Goal: Communication & Community: Answer question/provide support

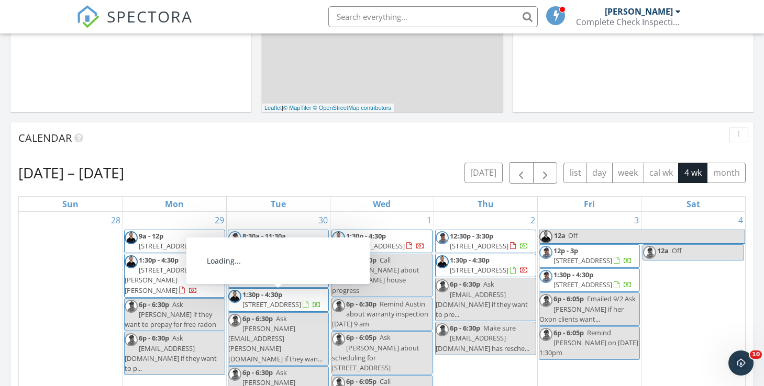
scroll to position [327, 0]
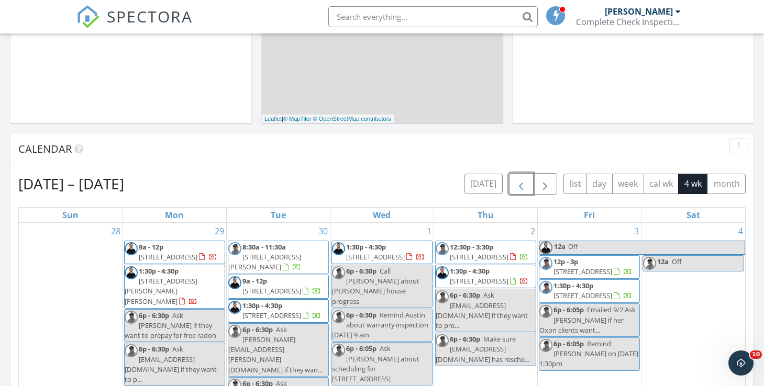
click at [527, 179] on span "button" at bounding box center [521, 184] width 13 height 13
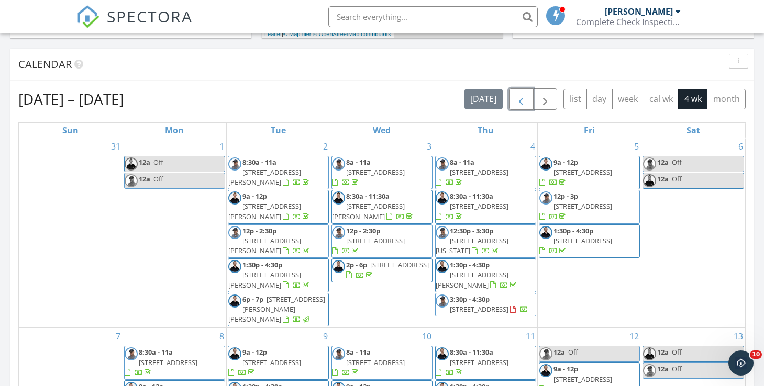
scroll to position [394, 0]
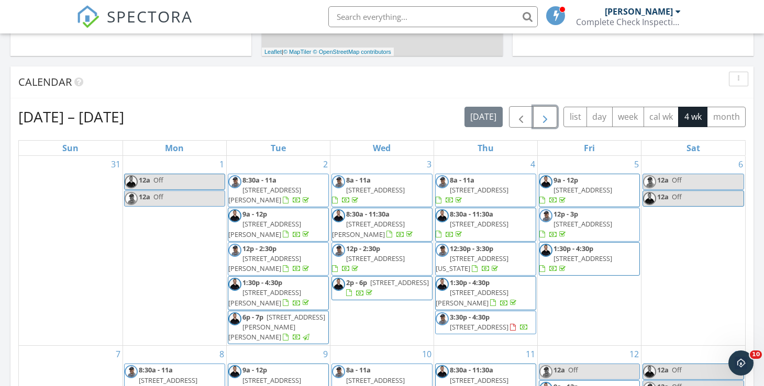
click at [545, 120] on span "button" at bounding box center [545, 117] width 13 height 13
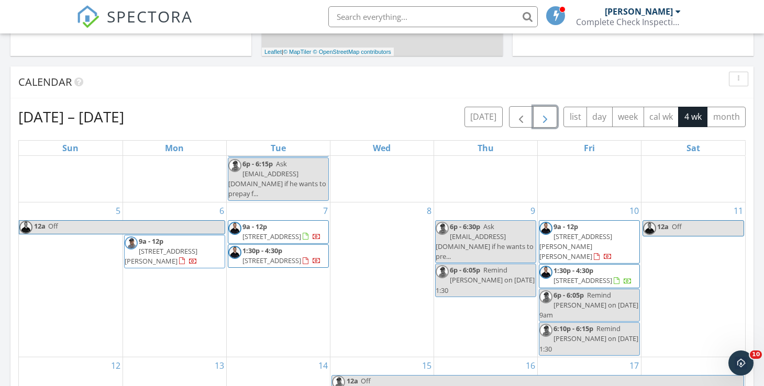
scroll to position [218, 0]
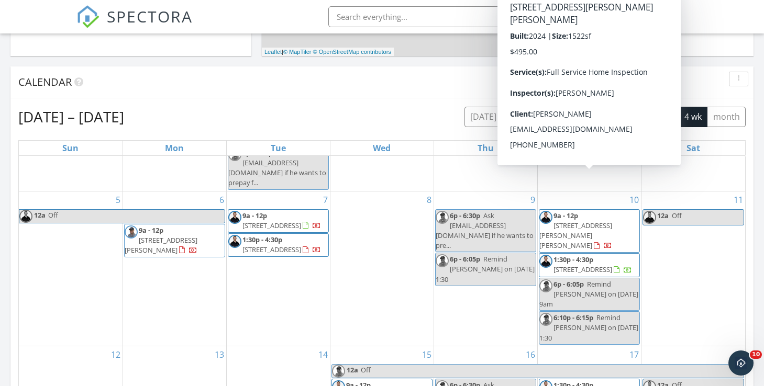
click at [584, 221] on span "12298 Genevieve St, Caldwell 83607" at bounding box center [575, 235] width 73 height 29
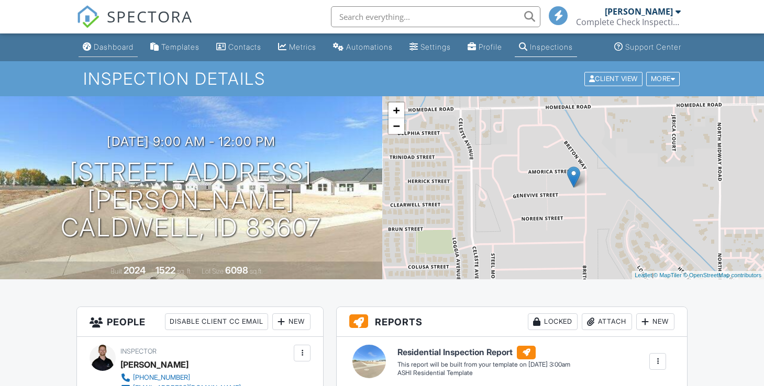
click at [106, 48] on div "Dashboard" at bounding box center [114, 46] width 40 height 9
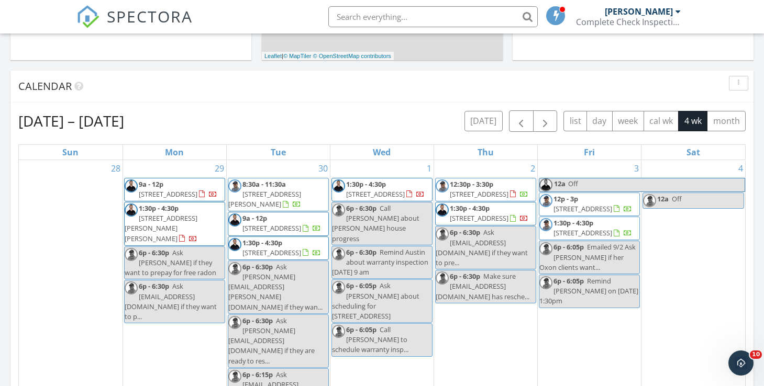
scroll to position [401, 0]
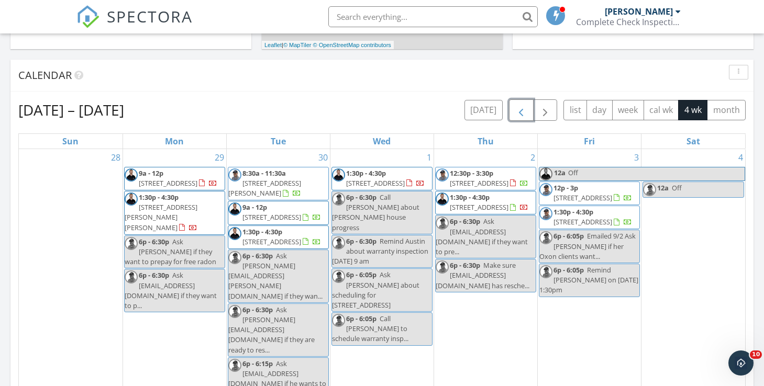
click at [521, 104] on span "button" at bounding box center [521, 110] width 13 height 13
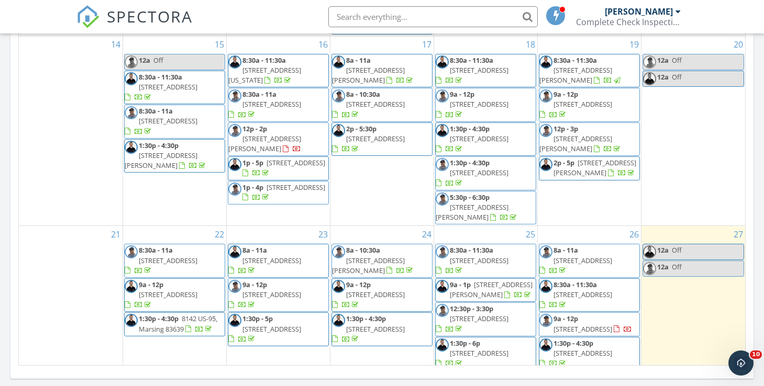
scroll to position [612, 0]
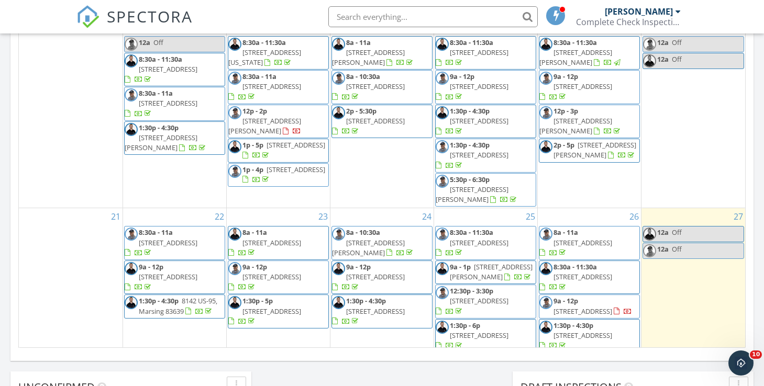
click at [588, 353] on link "6p - 6:05p Remind Mathew Weber on 10/10 at 9am" at bounding box center [589, 370] width 101 height 34
select select "8"
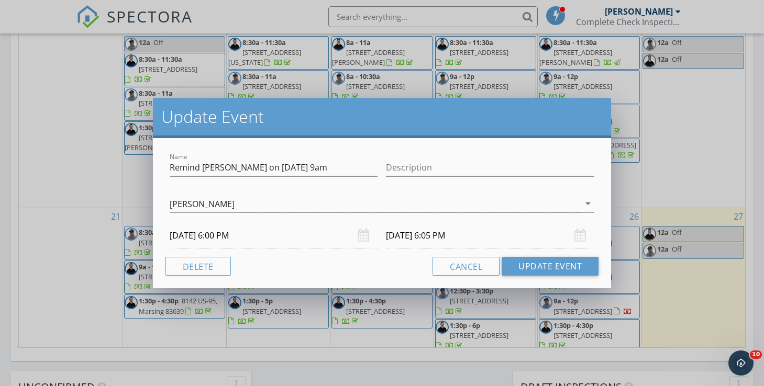
click at [193, 239] on input "09/26/2025 6:00 PM" at bounding box center [274, 236] width 208 height 26
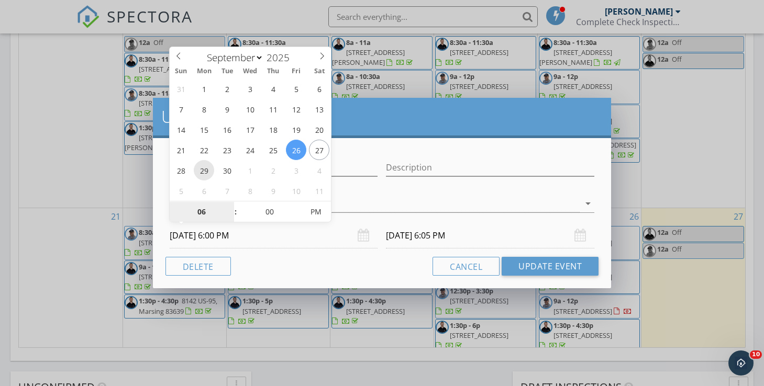
type input "09/29/2025 6:00 PM"
type input "09/29/2025 6:05 PM"
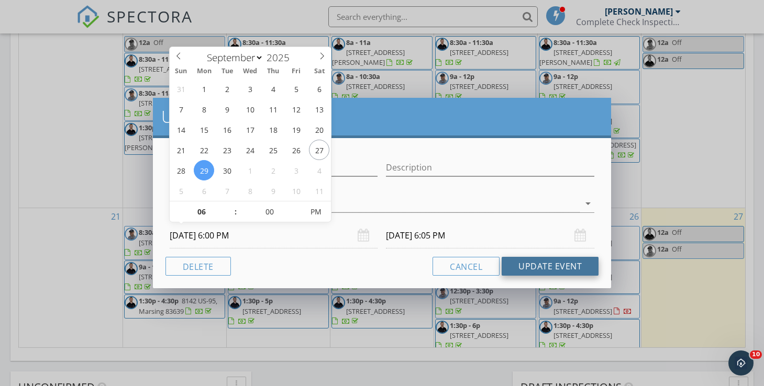
click at [577, 263] on button "Update Event" at bounding box center [549, 266] width 97 height 19
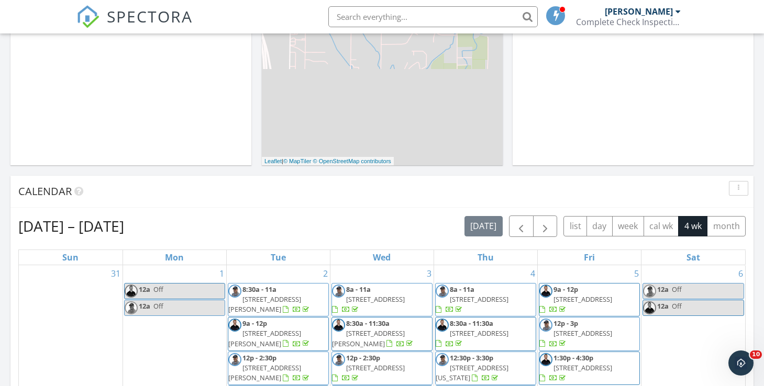
scroll to position [307, 0]
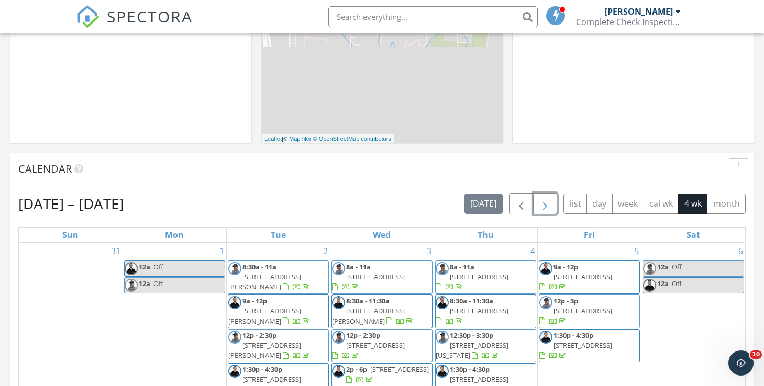
click at [545, 204] on span "button" at bounding box center [545, 204] width 13 height 13
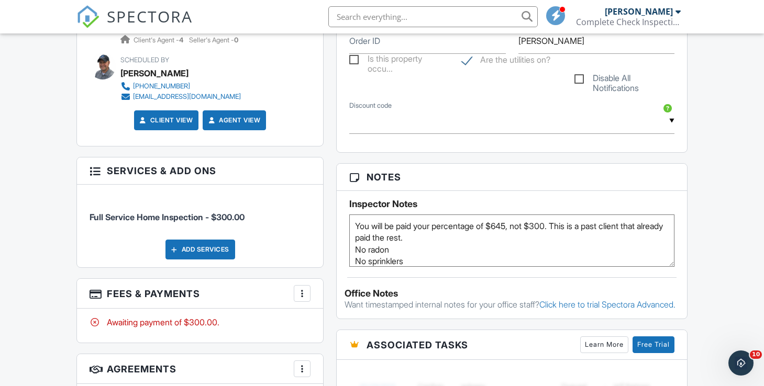
scroll to position [18, 0]
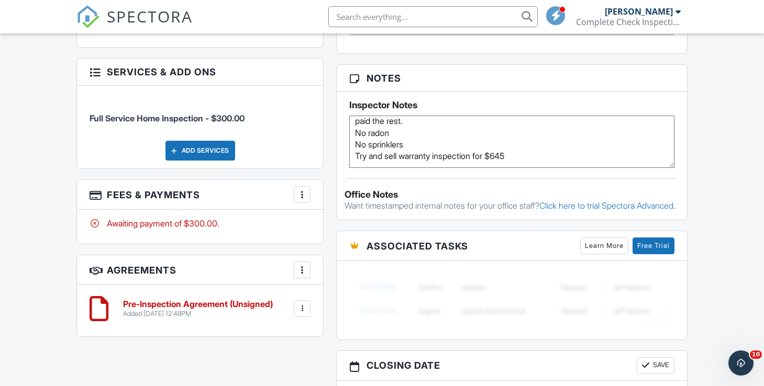
scroll to position [649, 0]
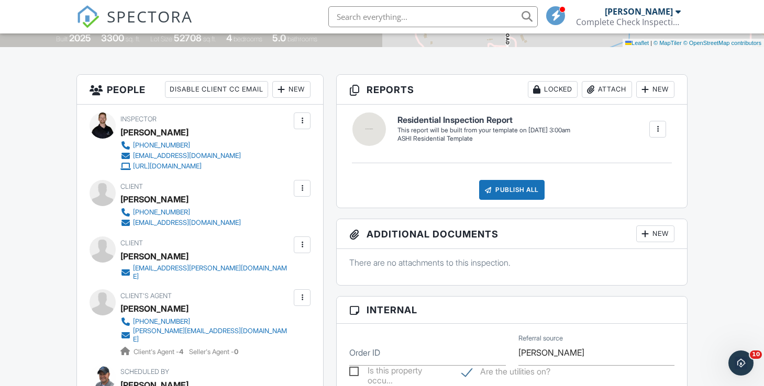
scroll to position [235, 0]
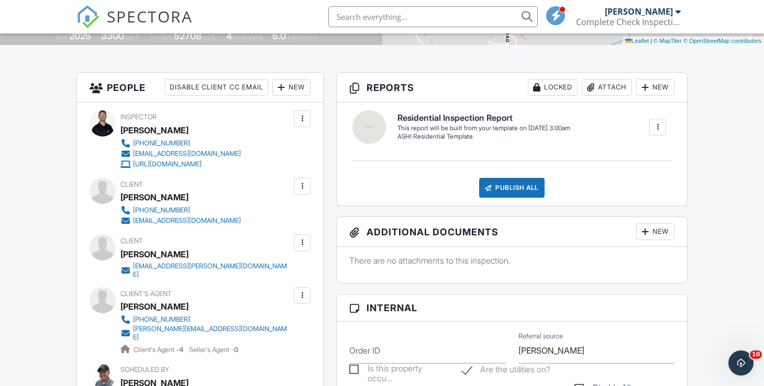
click at [304, 178] on div at bounding box center [302, 186] width 17 height 17
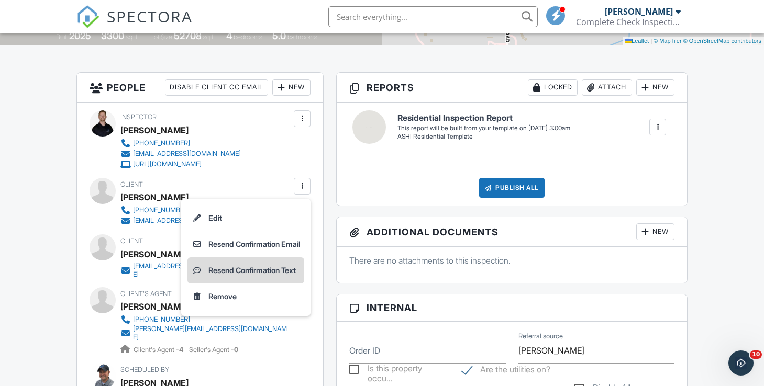
click at [282, 271] on li "Resend Confirmation Text" at bounding box center [245, 271] width 117 height 26
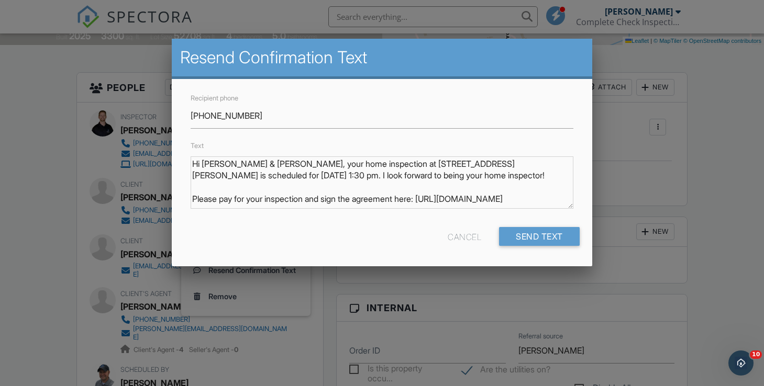
click at [585, 199] on div "Recipient phone [PHONE_NUMBER] Text Hi [PERSON_NAME] & [PERSON_NAME], your home…" at bounding box center [382, 172] width 420 height 187
click at [280, 118] on input "[PHONE_NUMBER]" at bounding box center [382, 116] width 382 height 26
